Goal: Transaction & Acquisition: Purchase product/service

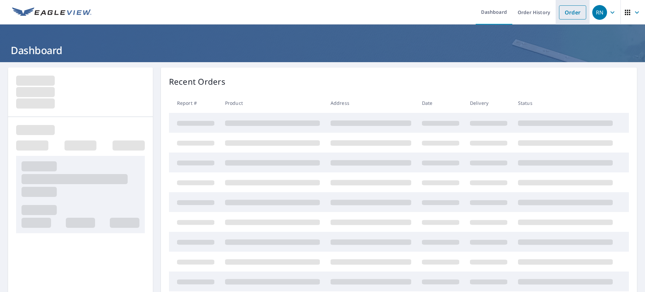
click at [568, 15] on link "Order" at bounding box center [572, 12] width 27 height 14
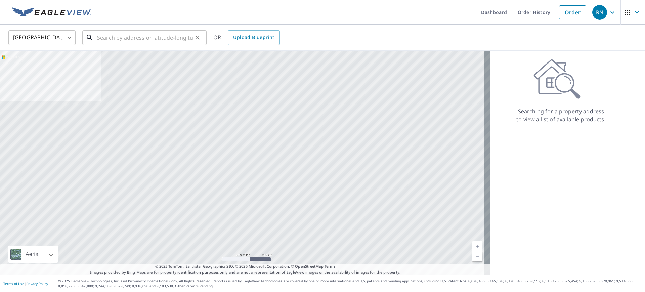
click at [148, 28] on input "text" at bounding box center [145, 37] width 96 height 19
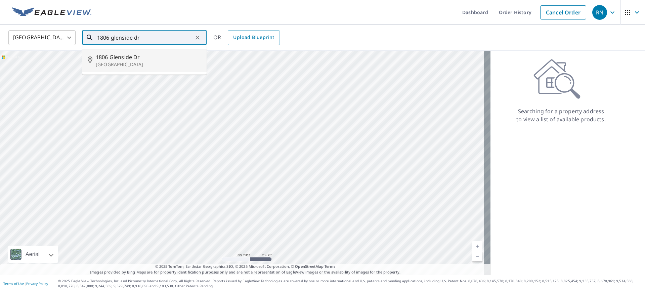
click at [148, 63] on p "Greensboro, NC 27405" at bounding box center [148, 64] width 105 height 7
type input "1806 Glenside Dr Greensboro, NC 27405"
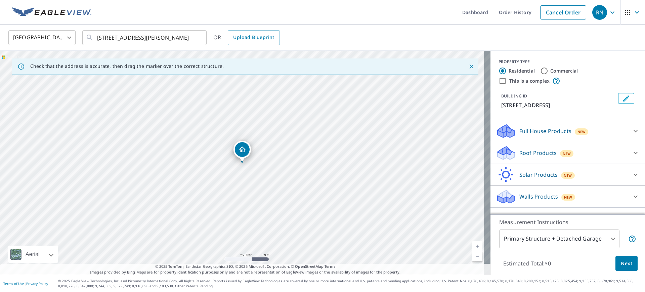
click at [562, 152] on span "New" at bounding box center [566, 153] width 8 height 5
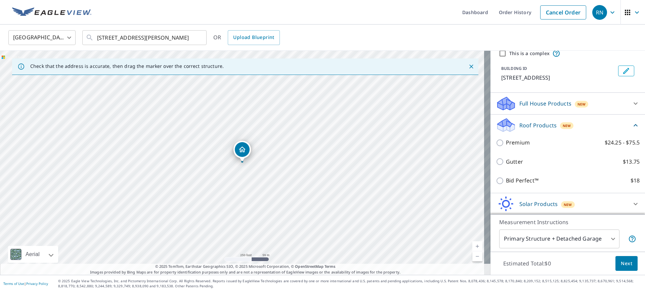
scroll to position [42, 0]
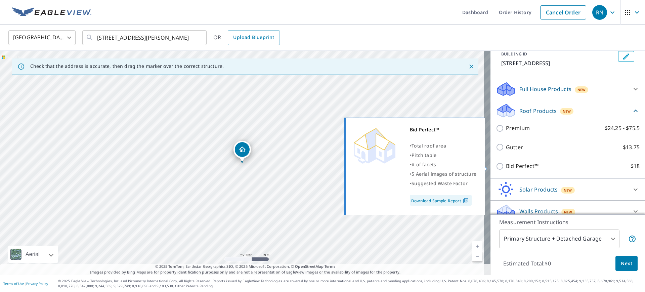
click at [518, 164] on p "Bid Perfect™" at bounding box center [522, 166] width 33 height 8
click at [506, 164] on input "Bid Perfect™ $18" at bounding box center [500, 166] width 10 height 8
checkbox input "true"
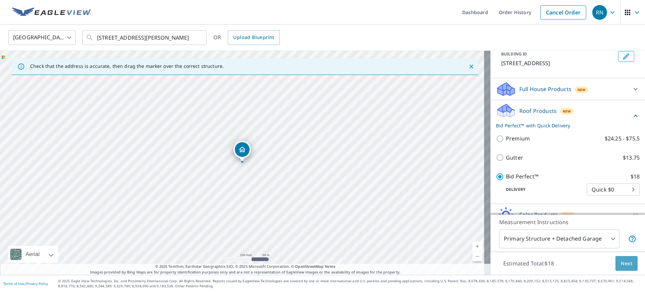
click at [620, 262] on span "Next" at bounding box center [625, 263] width 11 height 8
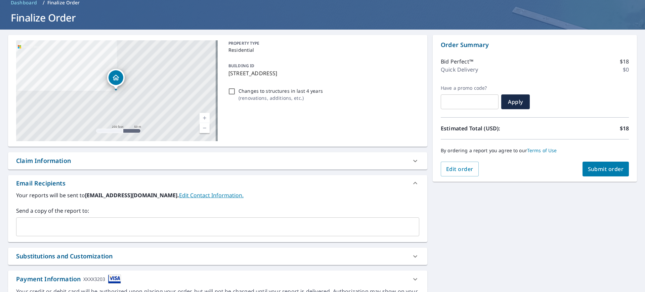
scroll to position [42, 0]
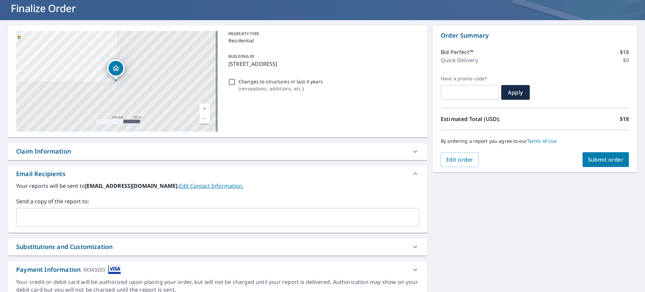
click at [104, 224] on div "​" at bounding box center [217, 217] width 403 height 19
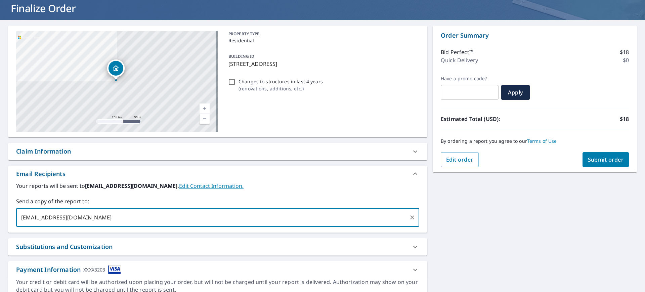
type input "caitlin@roofwizard.com"
click at [545, 210] on div "1806 Glenside Dr Greensboro, NC 27405 Aerial Road A standard road map Aerial A …" at bounding box center [322, 162] width 645 height 284
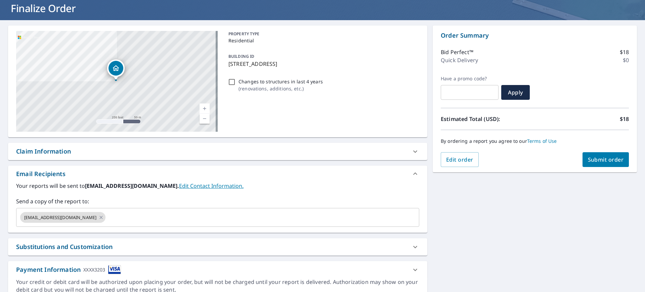
click at [603, 160] on span "Submit order" at bounding box center [605, 159] width 36 height 7
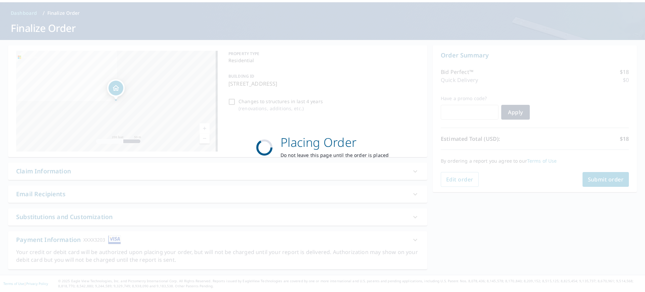
scroll to position [22, 0]
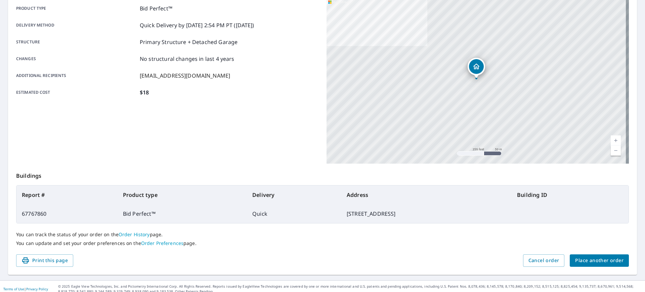
scroll to position [103, 0]
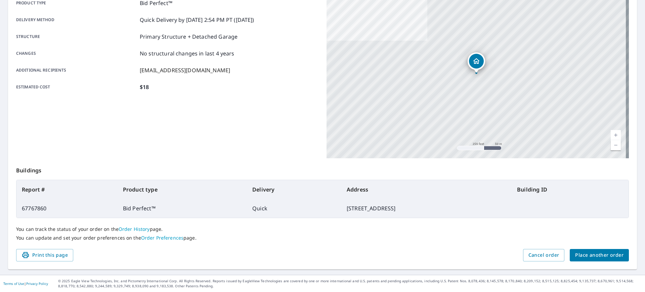
click at [583, 253] on span "Place another order" at bounding box center [599, 255] width 48 height 8
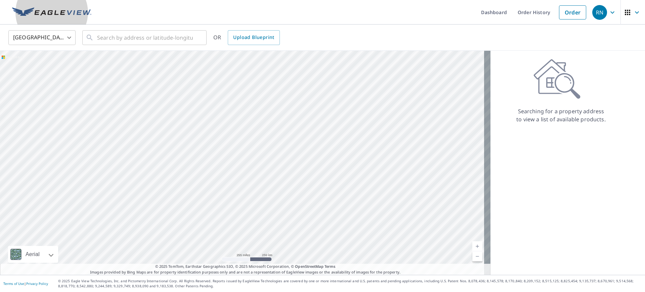
click at [73, 11] on img at bounding box center [51, 12] width 79 height 10
